Goal: Check status: Check status

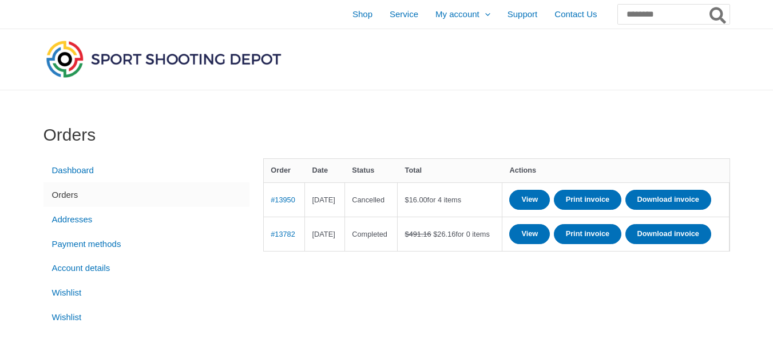
click at [511, 107] on div "Orders Dashboard Orders Addresses Payment methods Account details Wishlist Wish…" at bounding box center [386, 234] width 709 height 288
click at [65, 171] on link "Dashboard" at bounding box center [146, 170] width 206 height 25
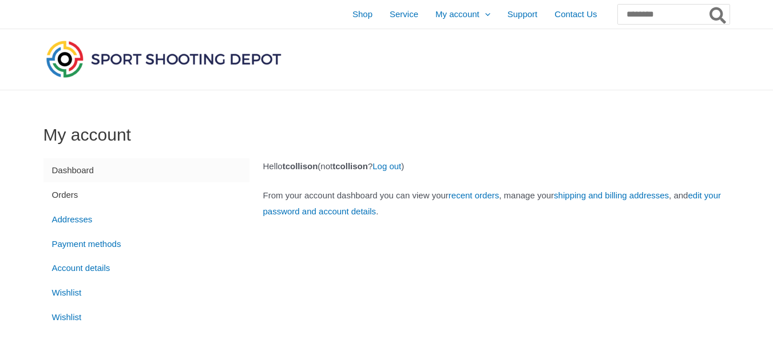
click at [70, 194] on link "Orders" at bounding box center [146, 194] width 206 height 25
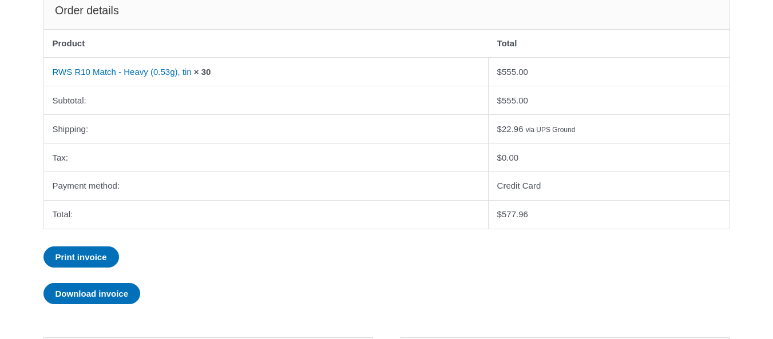
scroll to position [297, 0]
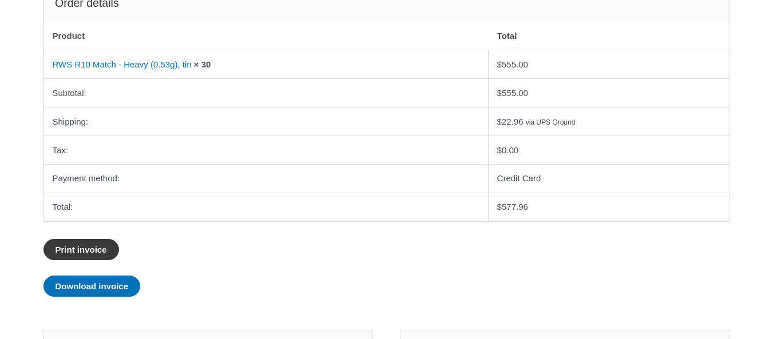
click at [94, 249] on link "Print invoice" at bounding box center [81, 249] width 76 height 21
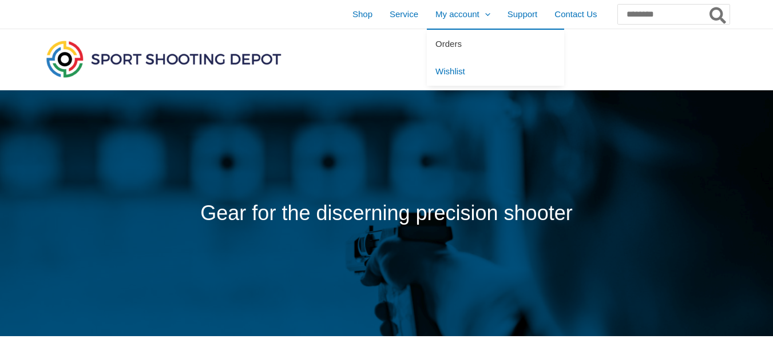
click at [435, 43] on span "Orders" at bounding box center [448, 44] width 26 height 10
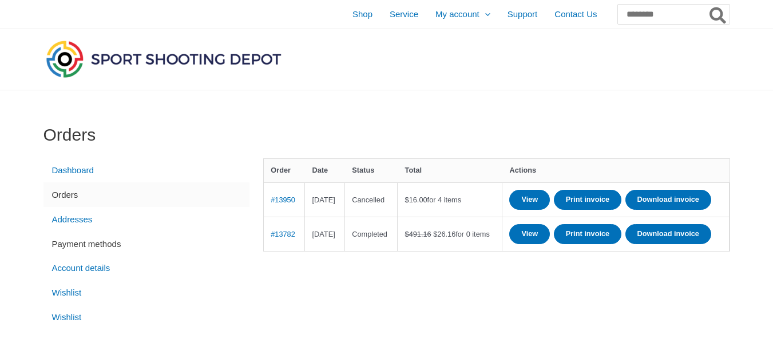
scroll to position [286, 0]
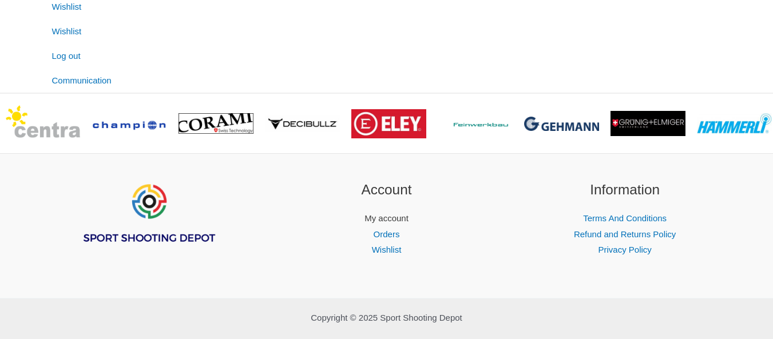
click at [387, 223] on link "My account" at bounding box center [386, 218] width 44 height 10
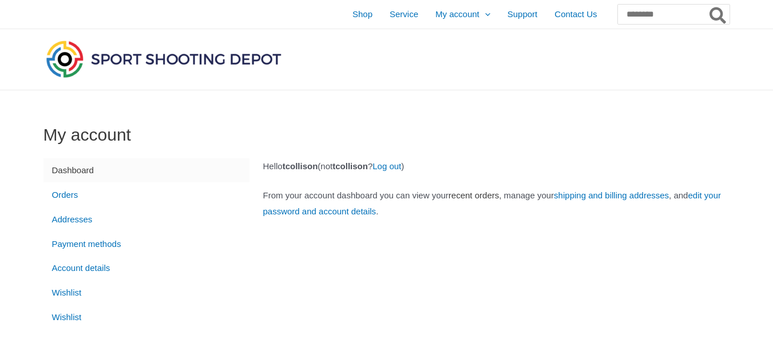
click at [499, 196] on link "recent orders" at bounding box center [473, 195] width 50 height 10
